Goal: Task Accomplishment & Management: Use online tool/utility

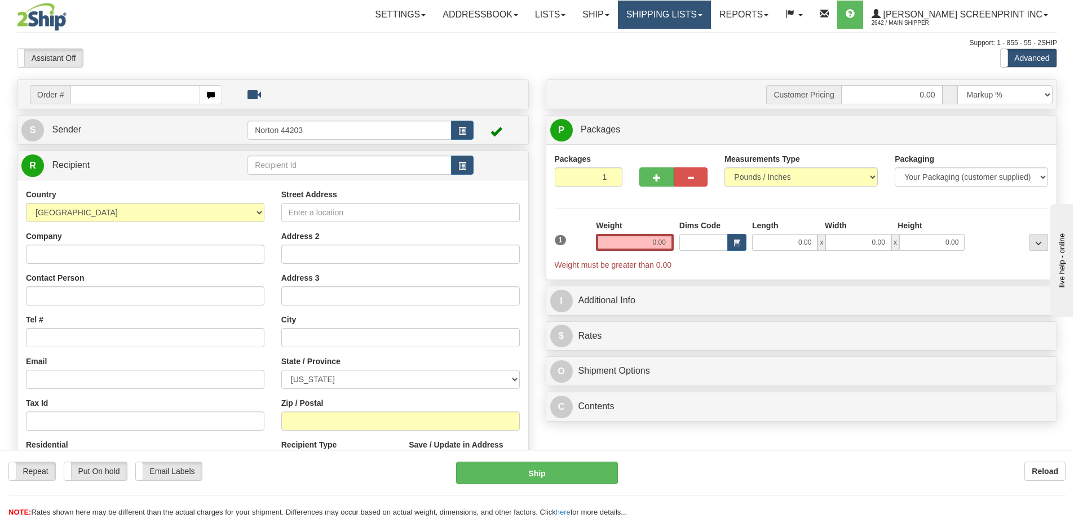
click at [701, 17] on link "Shipping lists" at bounding box center [664, 15] width 93 height 28
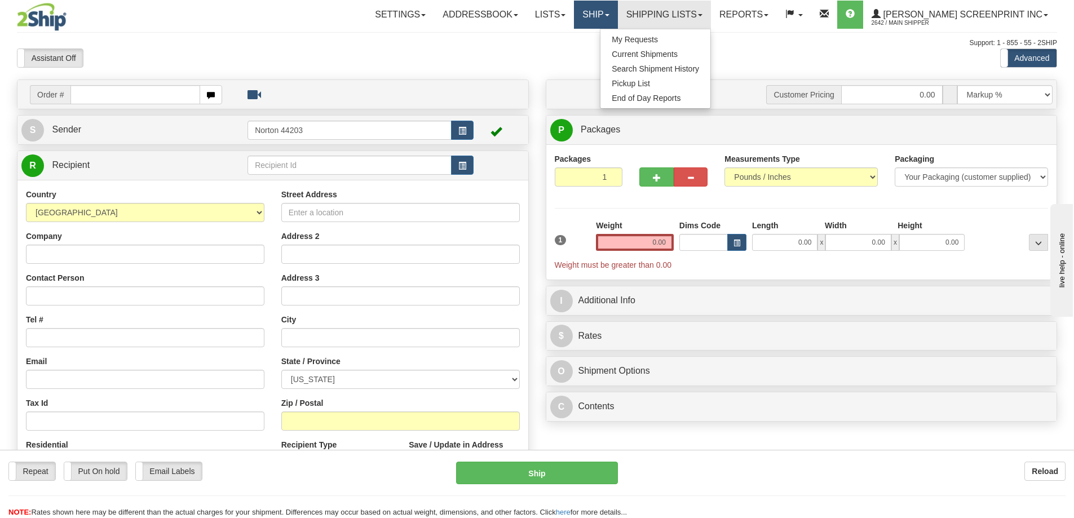
click at [617, 9] on link "Ship" at bounding box center [595, 15] width 43 height 28
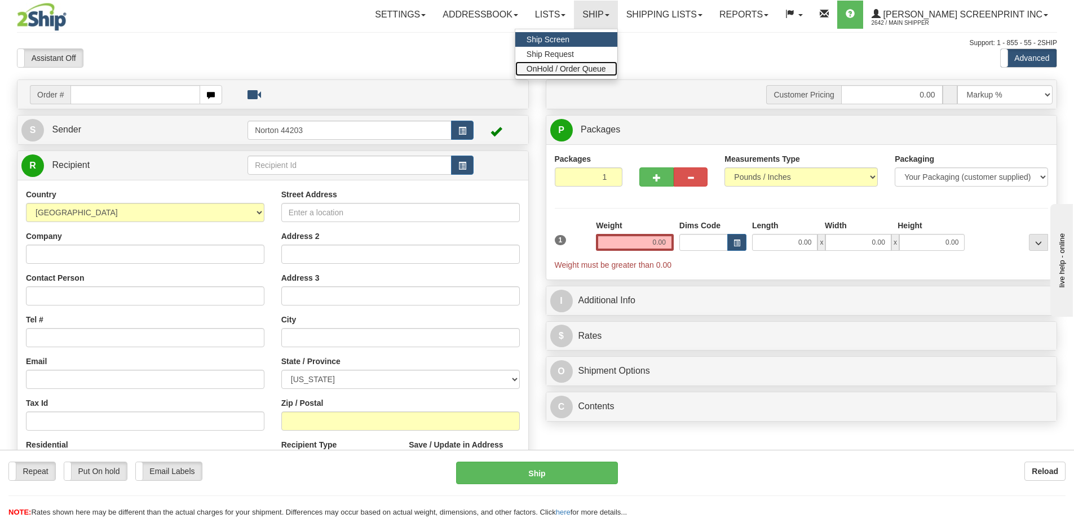
click at [603, 69] on span "OnHold / Order Queue" at bounding box center [565, 68] width 79 height 9
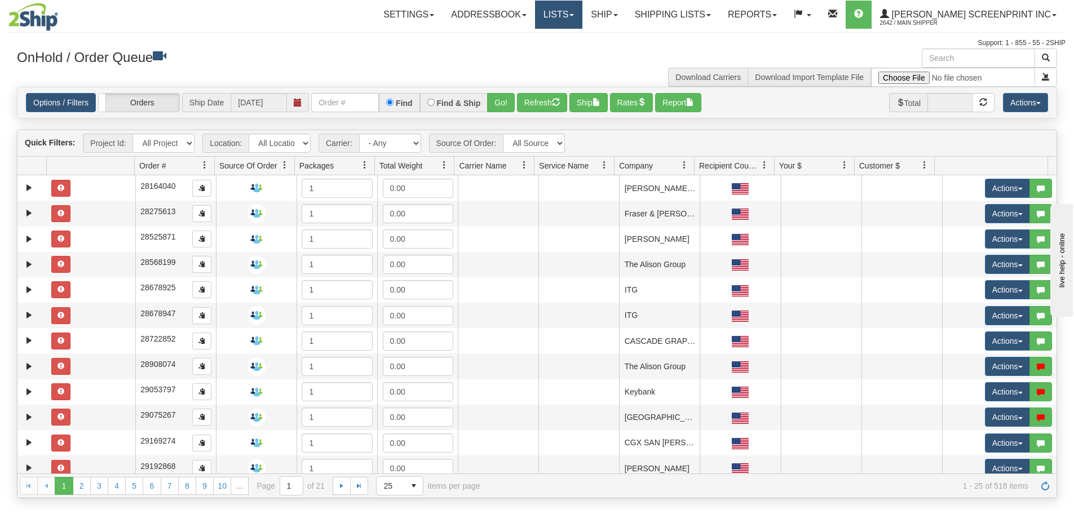
click at [582, 16] on link "Lists" at bounding box center [558, 15] width 47 height 28
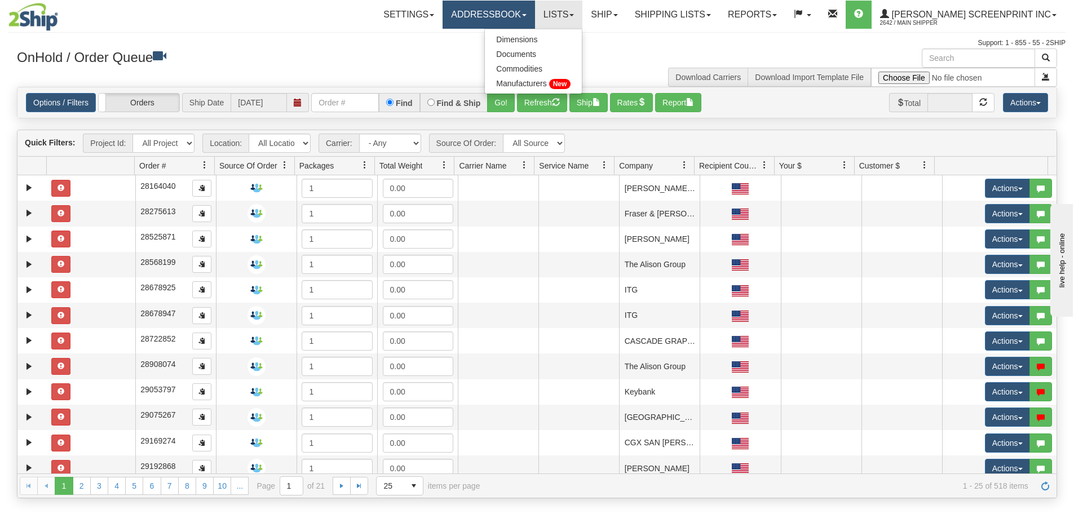
click at [535, 16] on link "Addressbook" at bounding box center [488, 15] width 92 height 28
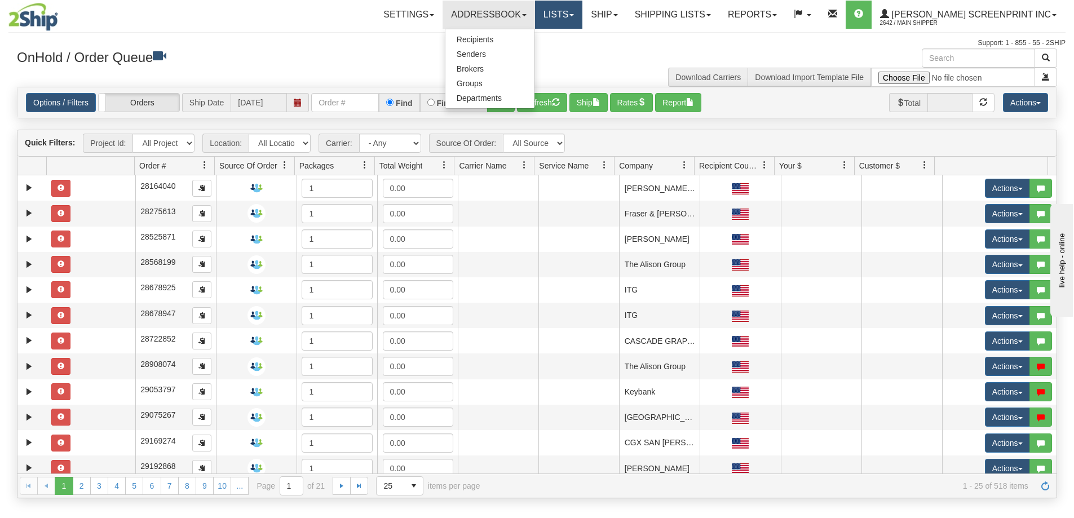
click at [582, 10] on link "Lists" at bounding box center [558, 15] width 47 height 28
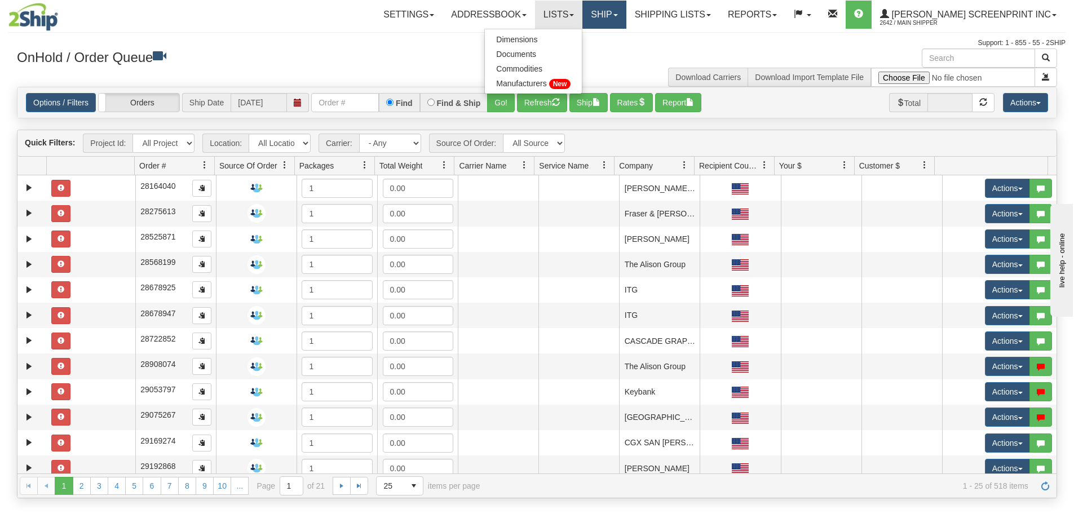
click at [626, 10] on link "Ship" at bounding box center [603, 15] width 43 height 28
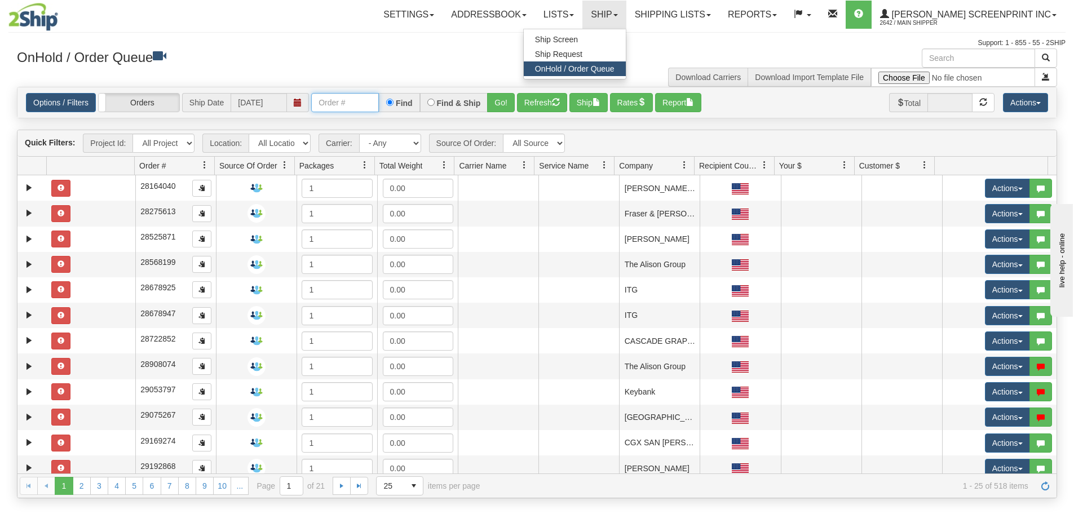
click at [342, 100] on input "text" at bounding box center [345, 102] width 68 height 19
type input "17246"
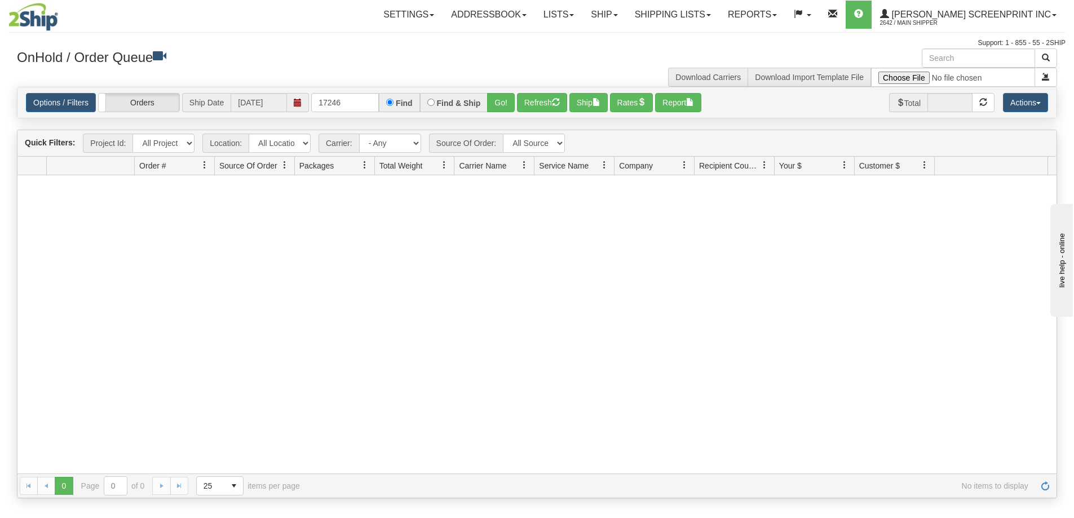
drag, startPoint x: 1094, startPoint y: 318, endPoint x: 1092, endPoint y: 326, distance: 8.5
click at [352, 108] on input "17246" at bounding box center [345, 102] width 68 height 19
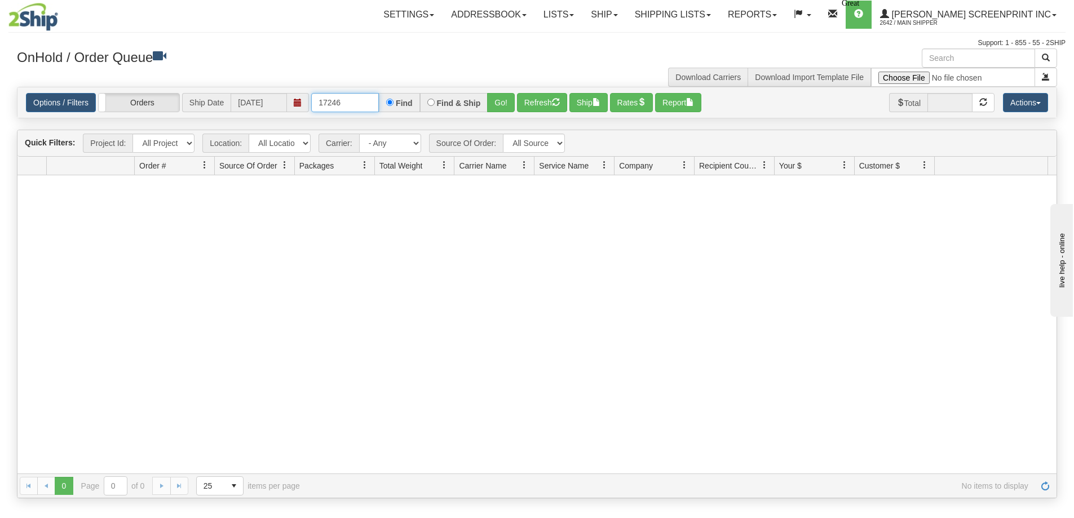
click at [355, 100] on input "17246" at bounding box center [345, 102] width 68 height 19
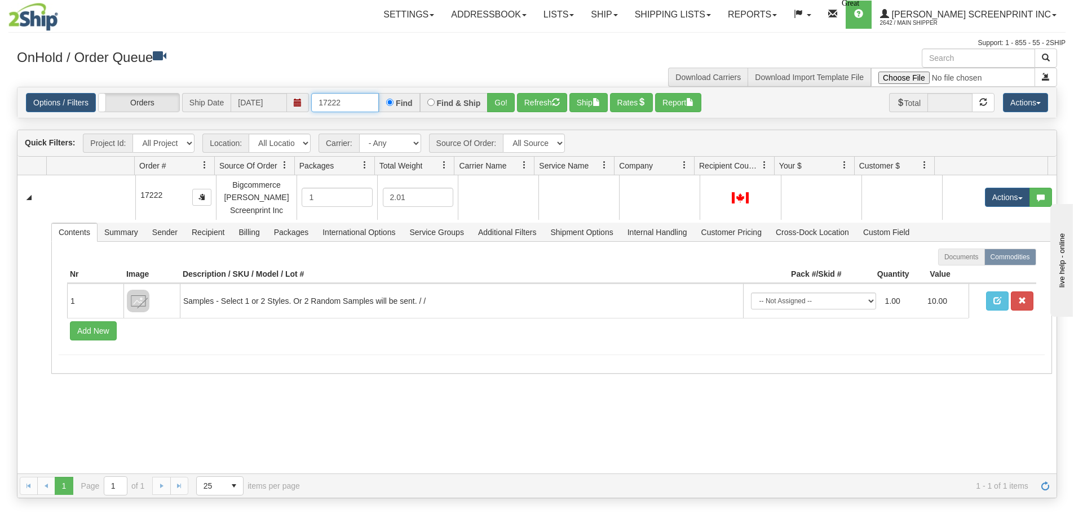
drag, startPoint x: 334, startPoint y: 103, endPoint x: 237, endPoint y: 104, distance: 97.0
click at [237, 103] on div "Options / Filters Group Shipments Orders Ship Date [DATE] 17222 Find Find & Shi…" at bounding box center [537, 102] width 1022 height 19
type input "17240"
